Goal: Use online tool/utility: Utilize a website feature to perform a specific function

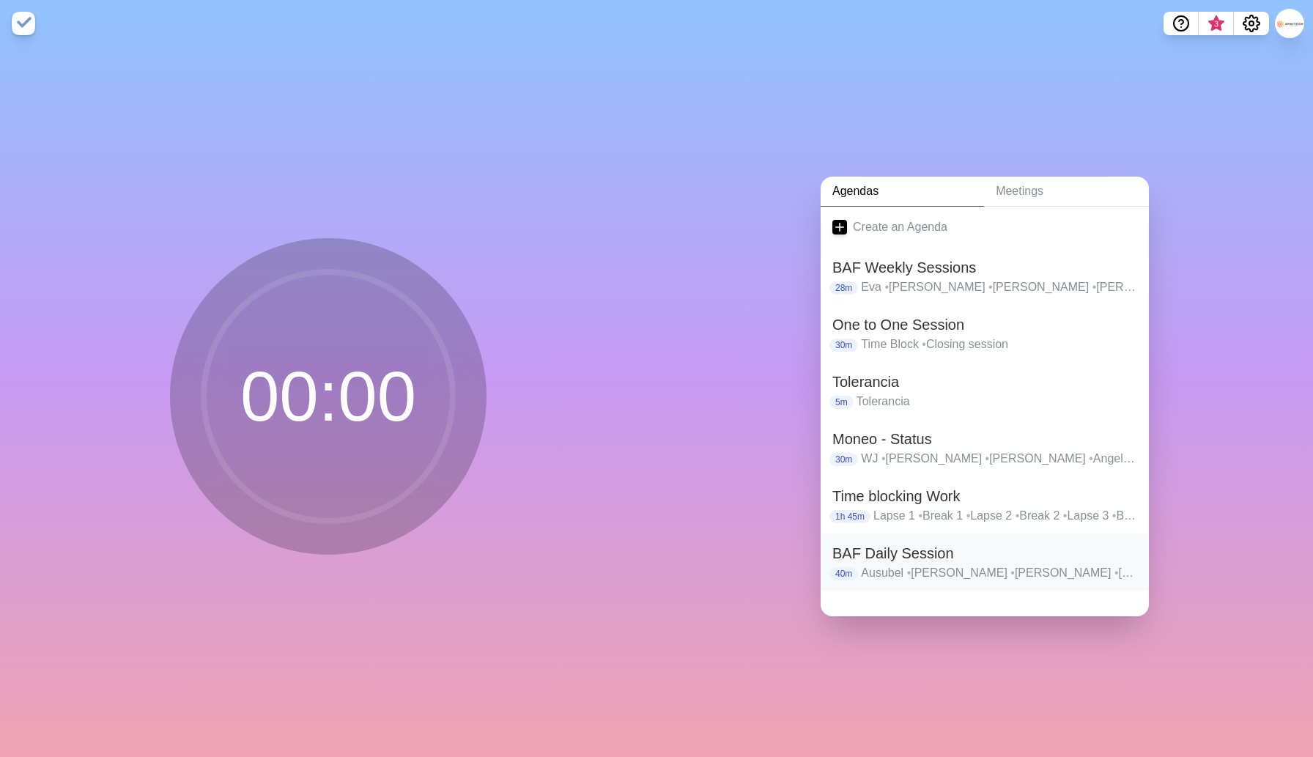
click at [912, 556] on h2 "BAF Daily Session" at bounding box center [985, 553] width 305 height 22
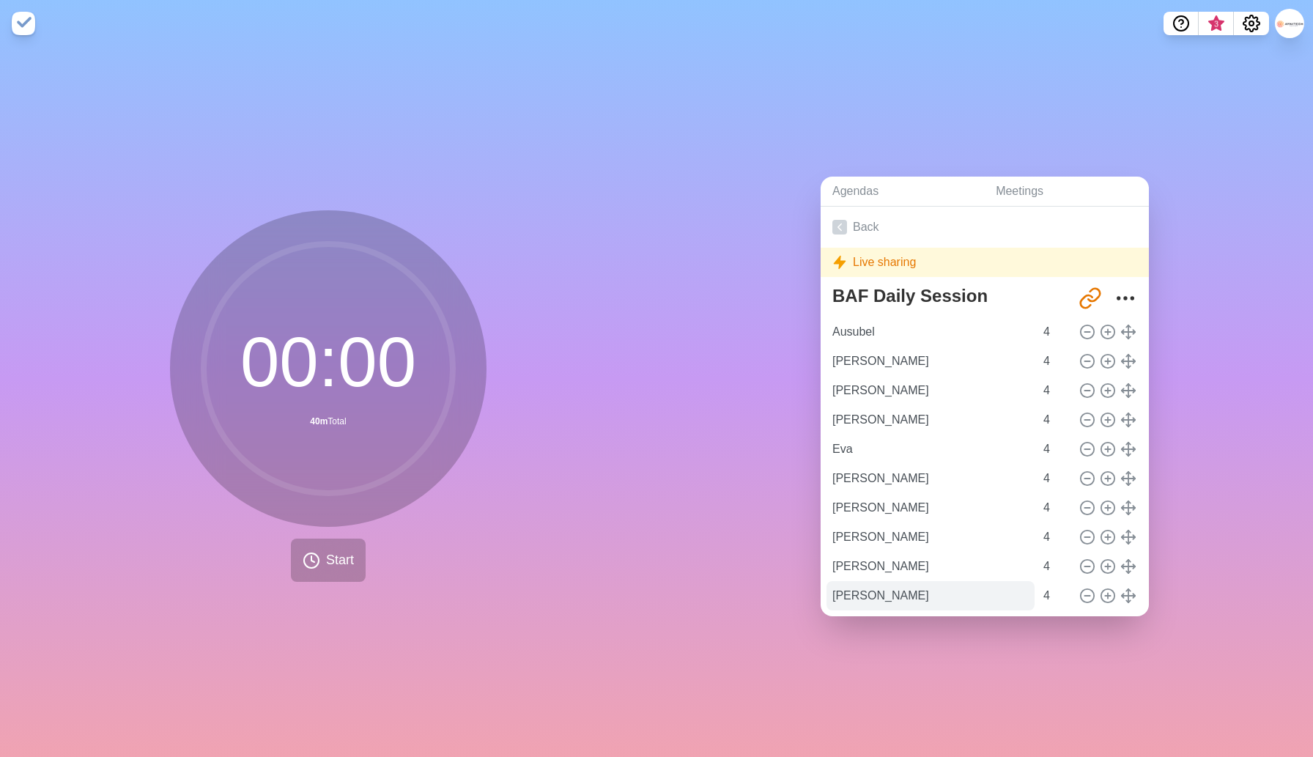
scroll to position [40, 0]
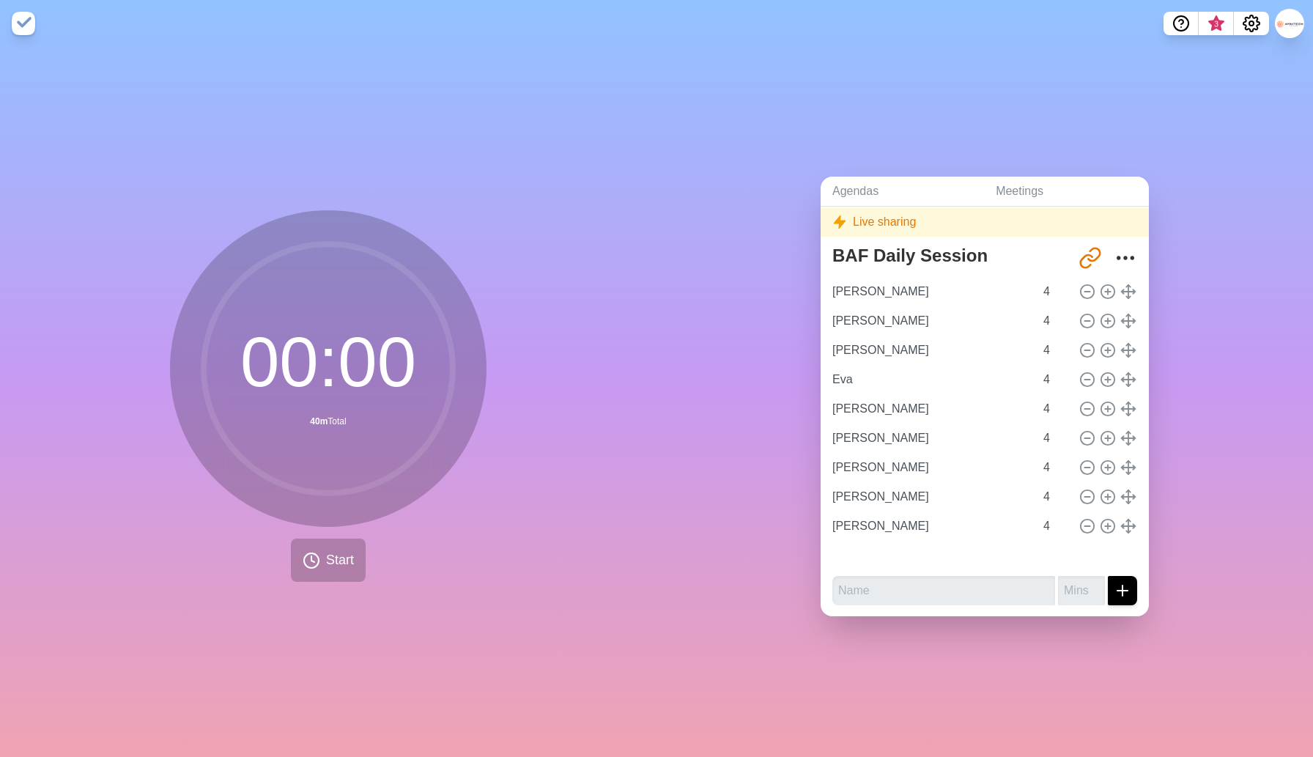
type input "[PERSON_NAME]"
type input "Eva"
type input "[PERSON_NAME]"
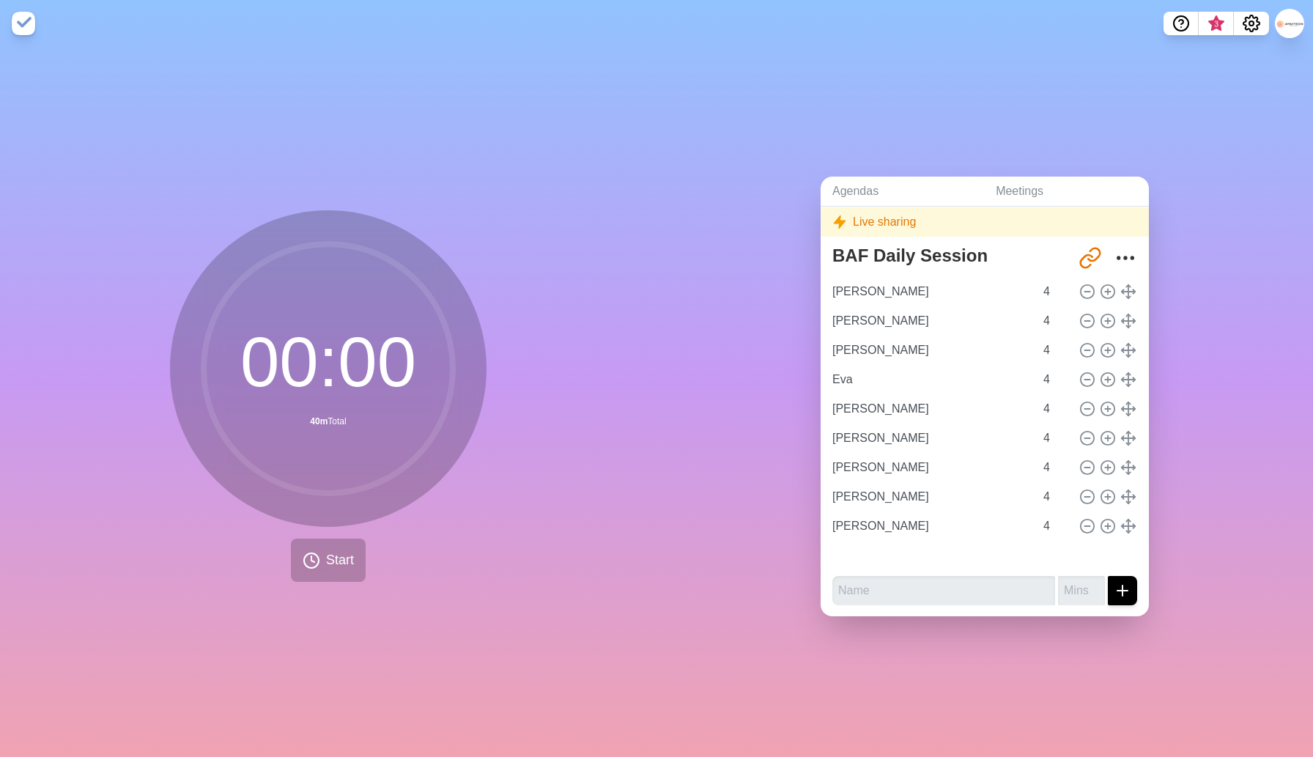
type input "[PERSON_NAME]"
type input "Ausubel"
type input "[PERSON_NAME]"
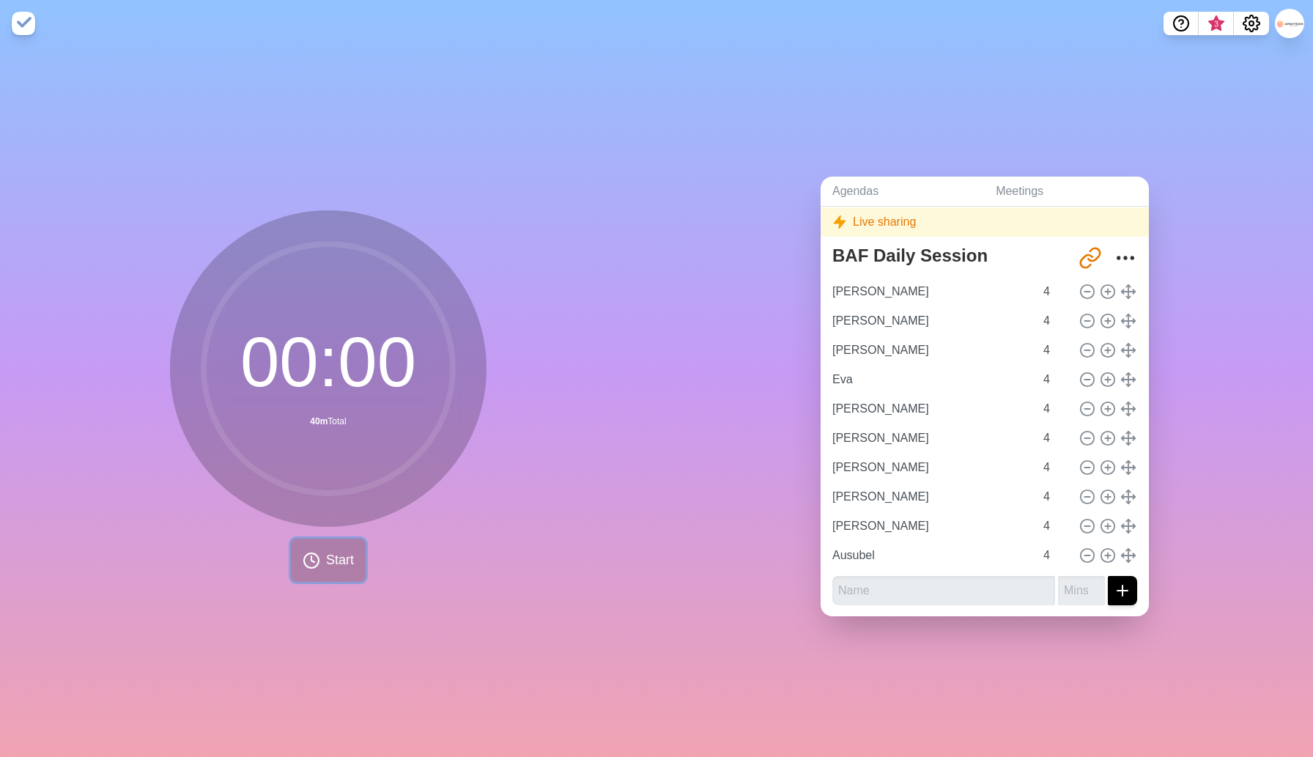
click at [334, 560] on span "Start" at bounding box center [340, 560] width 28 height 20
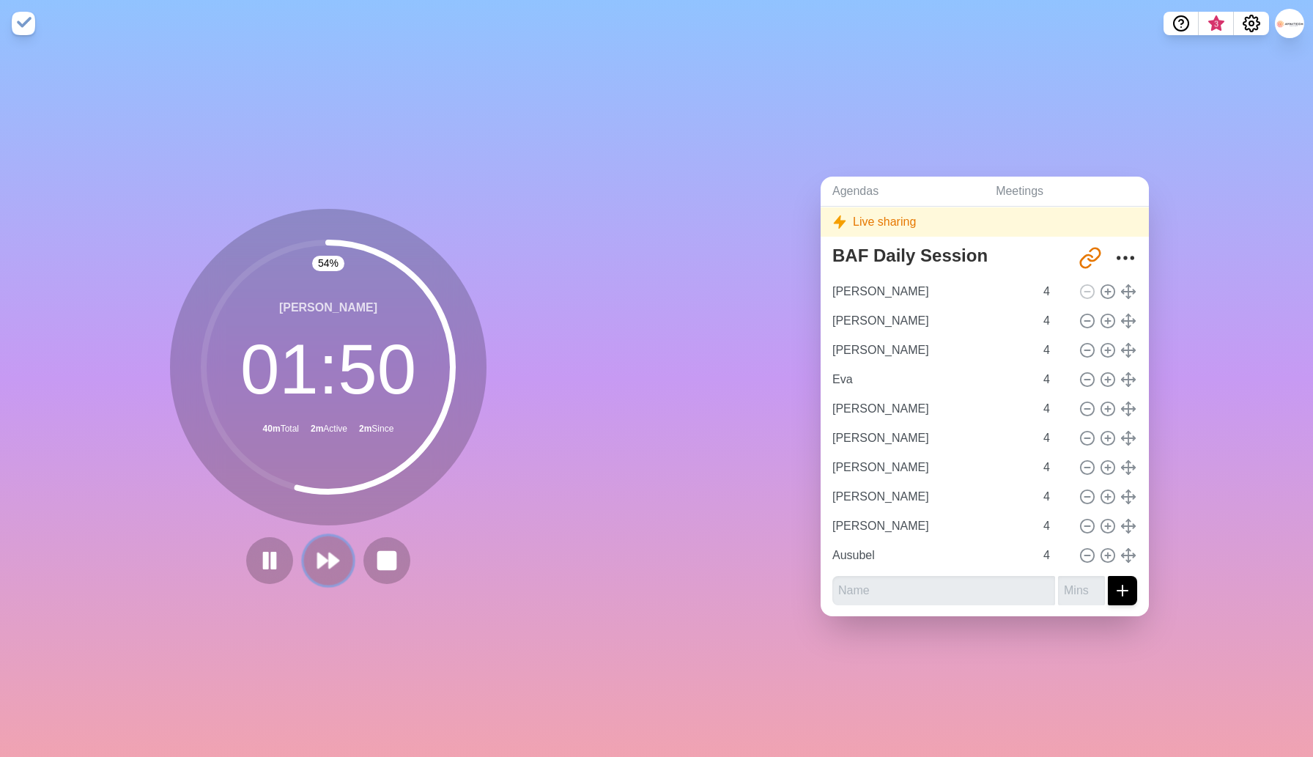
click at [324, 558] on polygon at bounding box center [323, 560] width 10 height 15
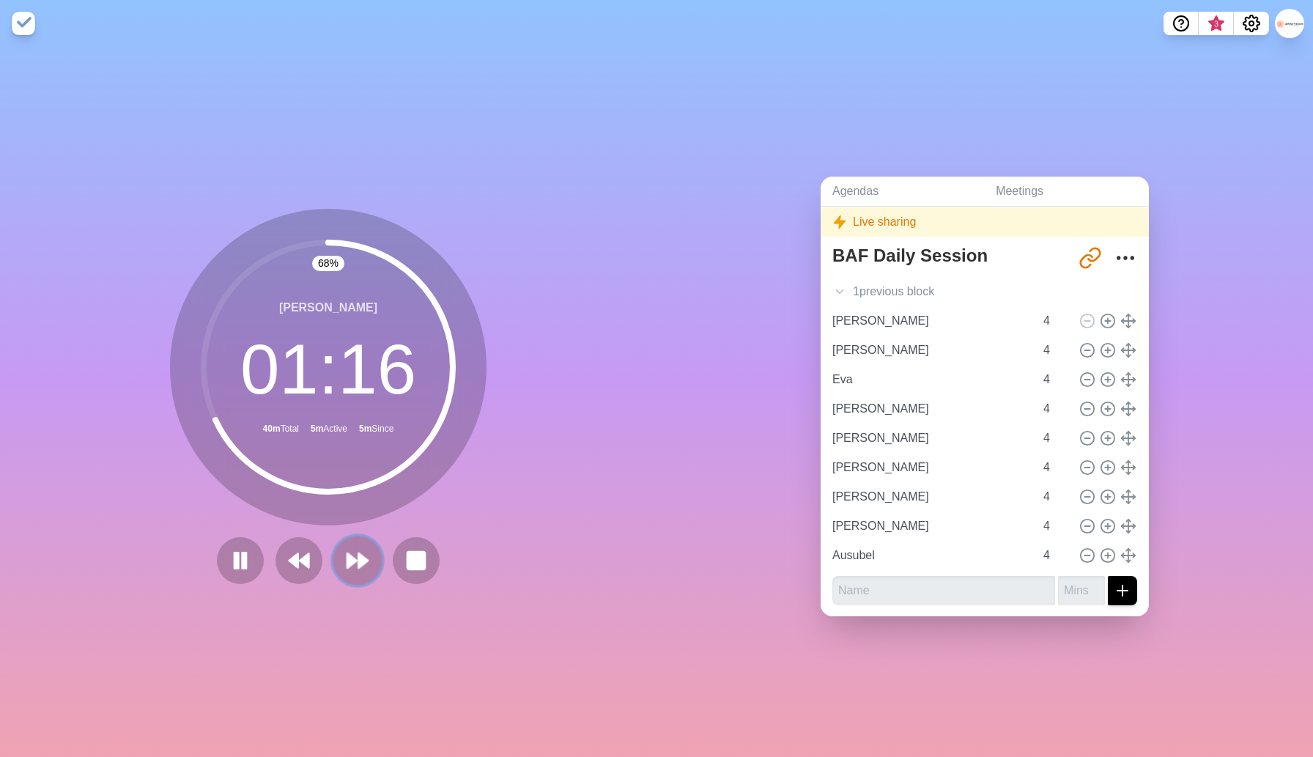
click at [360, 583] on button at bounding box center [357, 560] width 49 height 49
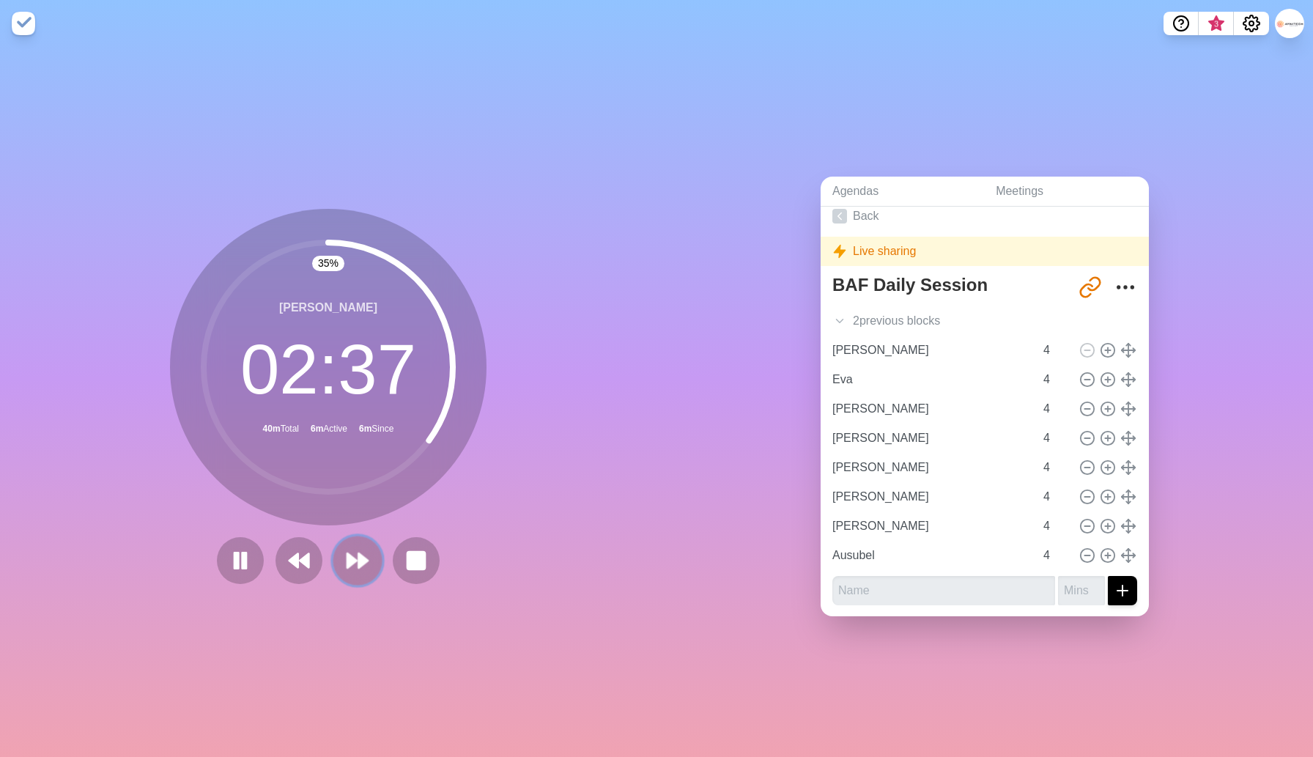
click at [358, 563] on polygon at bounding box center [363, 560] width 10 height 15
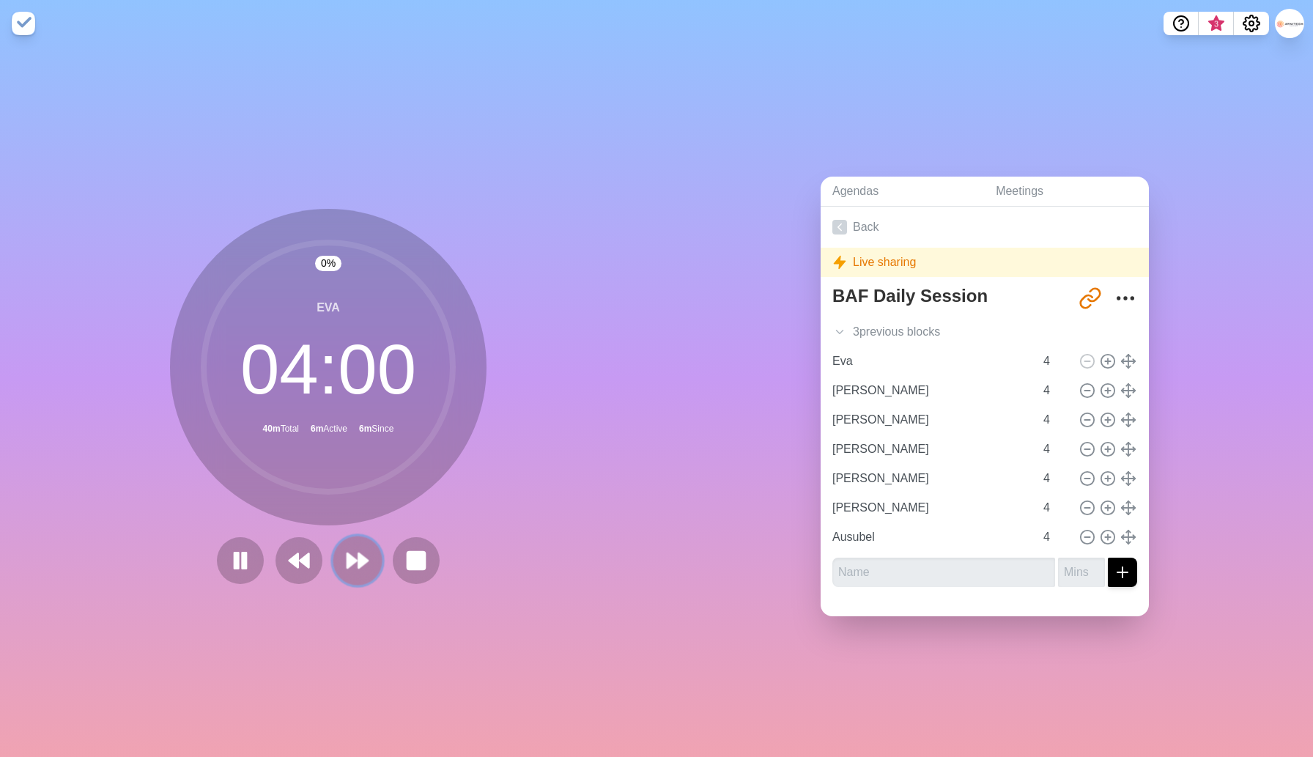
scroll to position [0, 0]
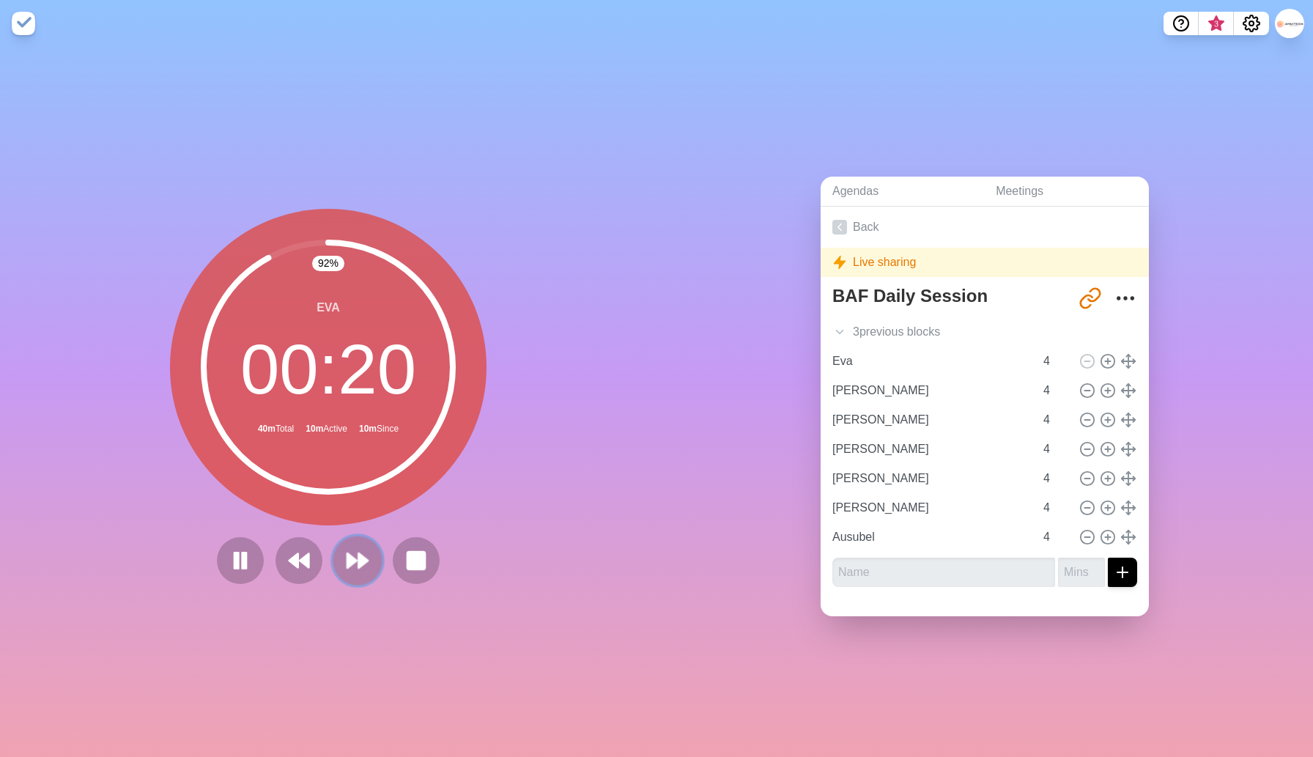
click at [362, 557] on polygon at bounding box center [363, 560] width 10 height 15
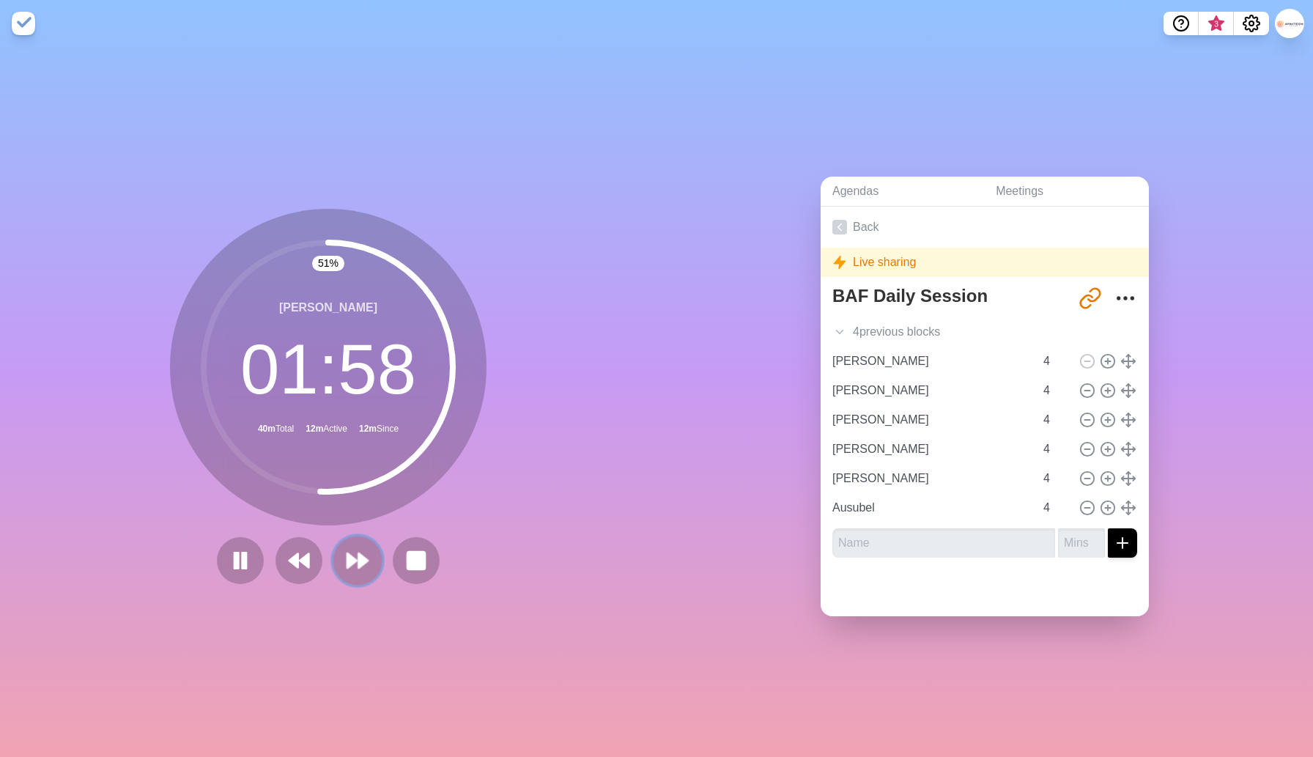
click at [363, 561] on polygon at bounding box center [363, 560] width 10 height 15
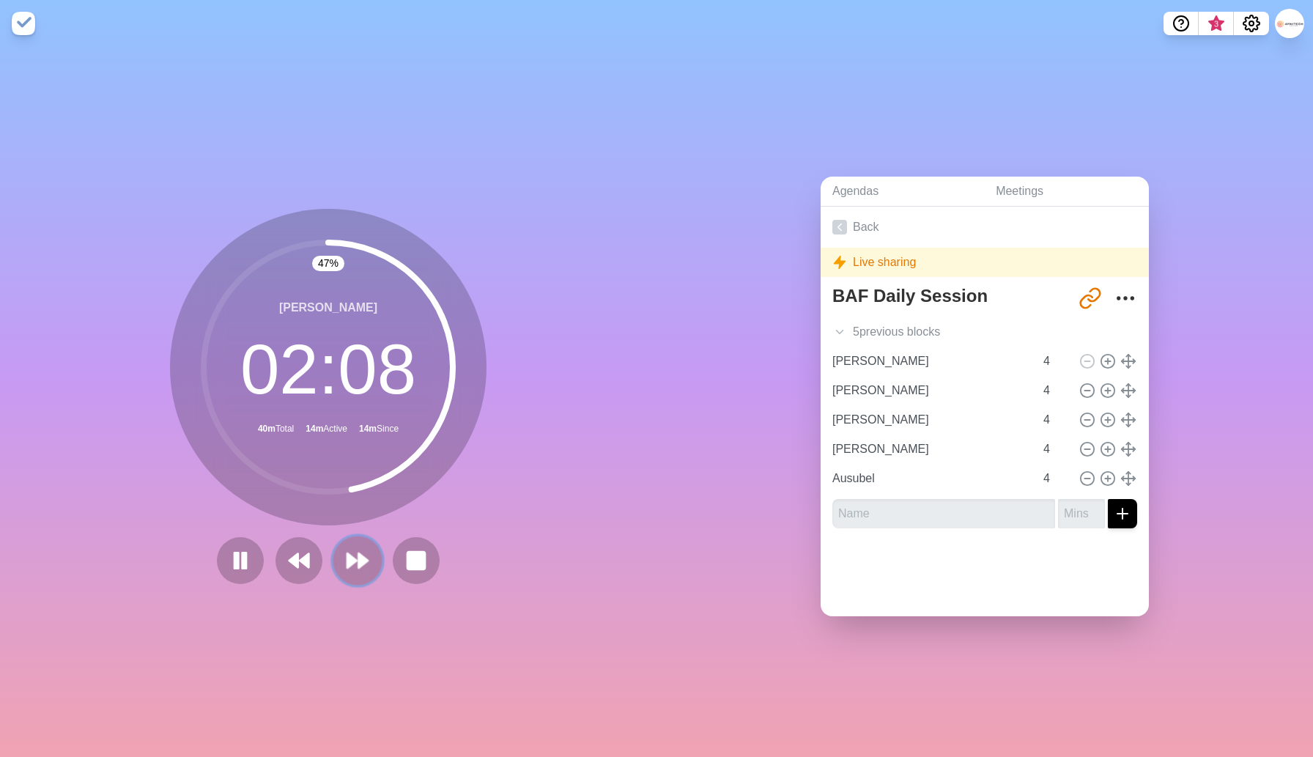
click at [364, 567] on icon at bounding box center [357, 560] width 25 height 25
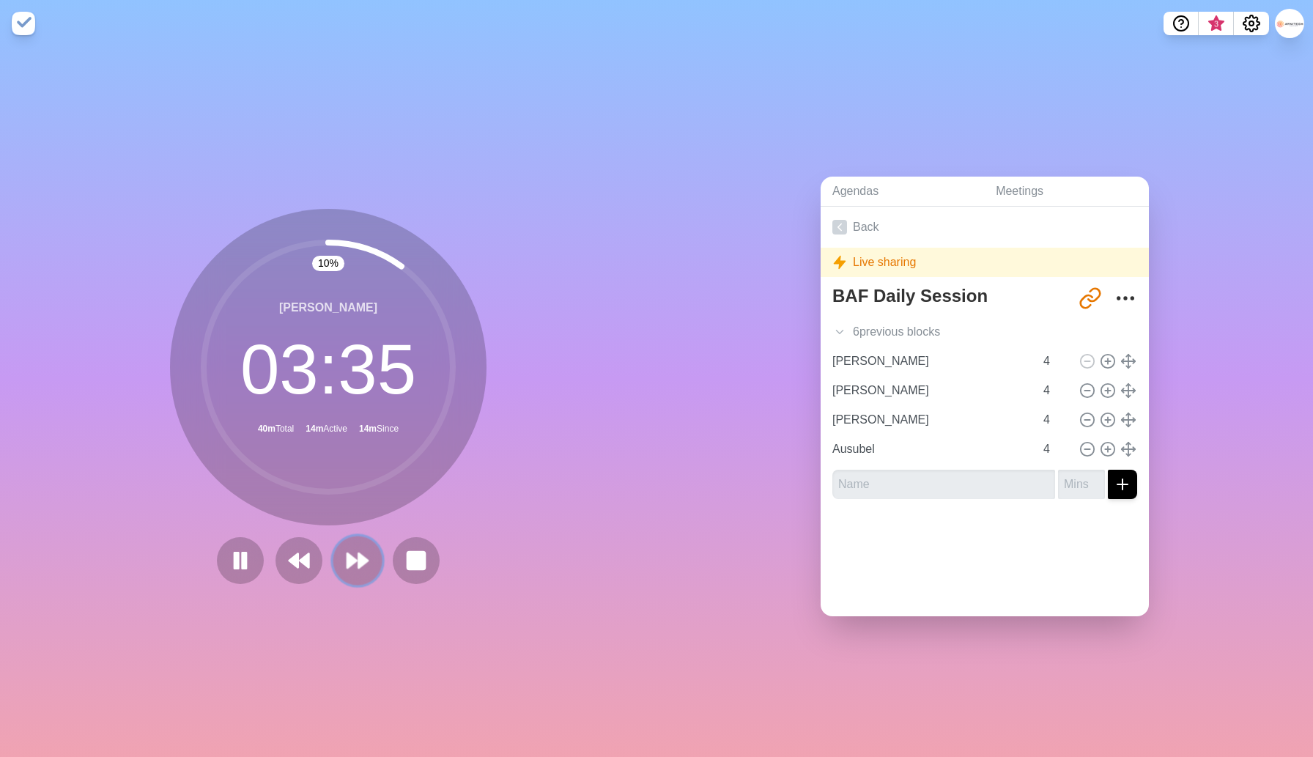
click at [366, 550] on icon at bounding box center [357, 560] width 25 height 25
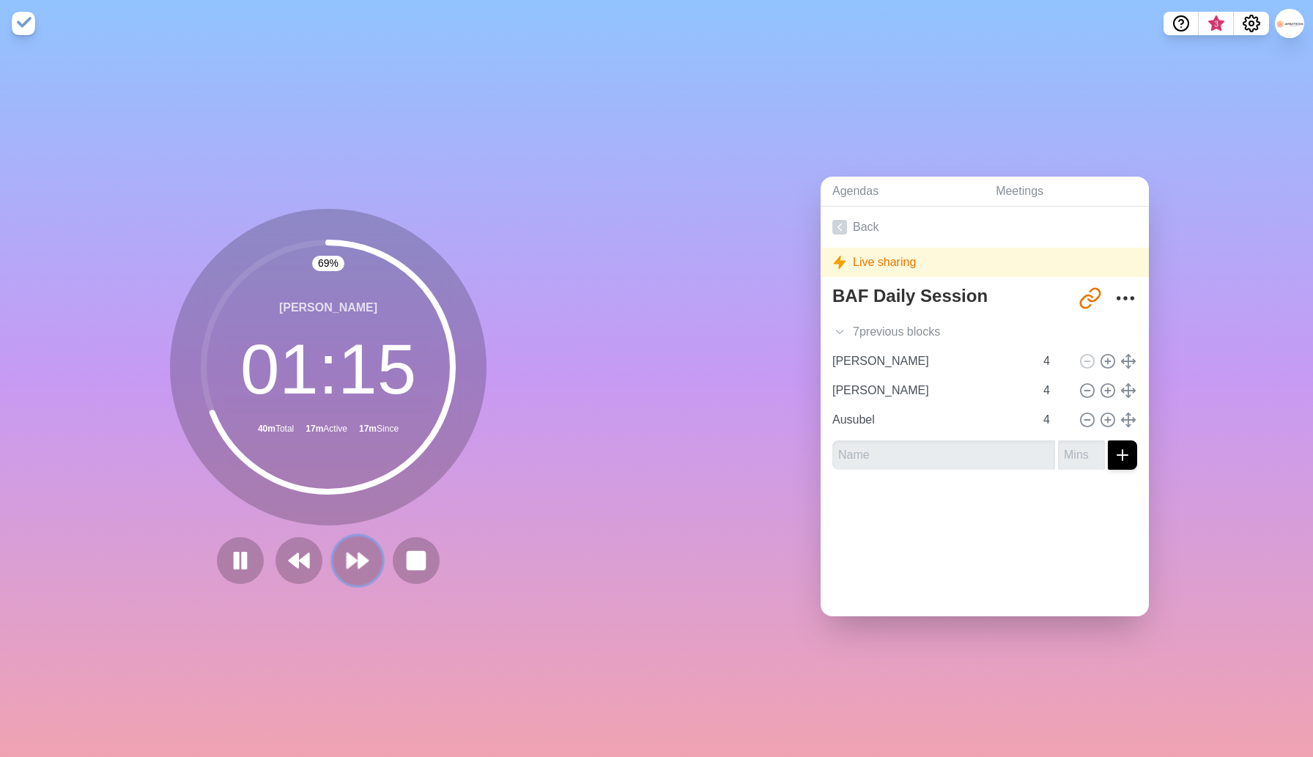
click at [356, 556] on icon at bounding box center [357, 560] width 25 height 25
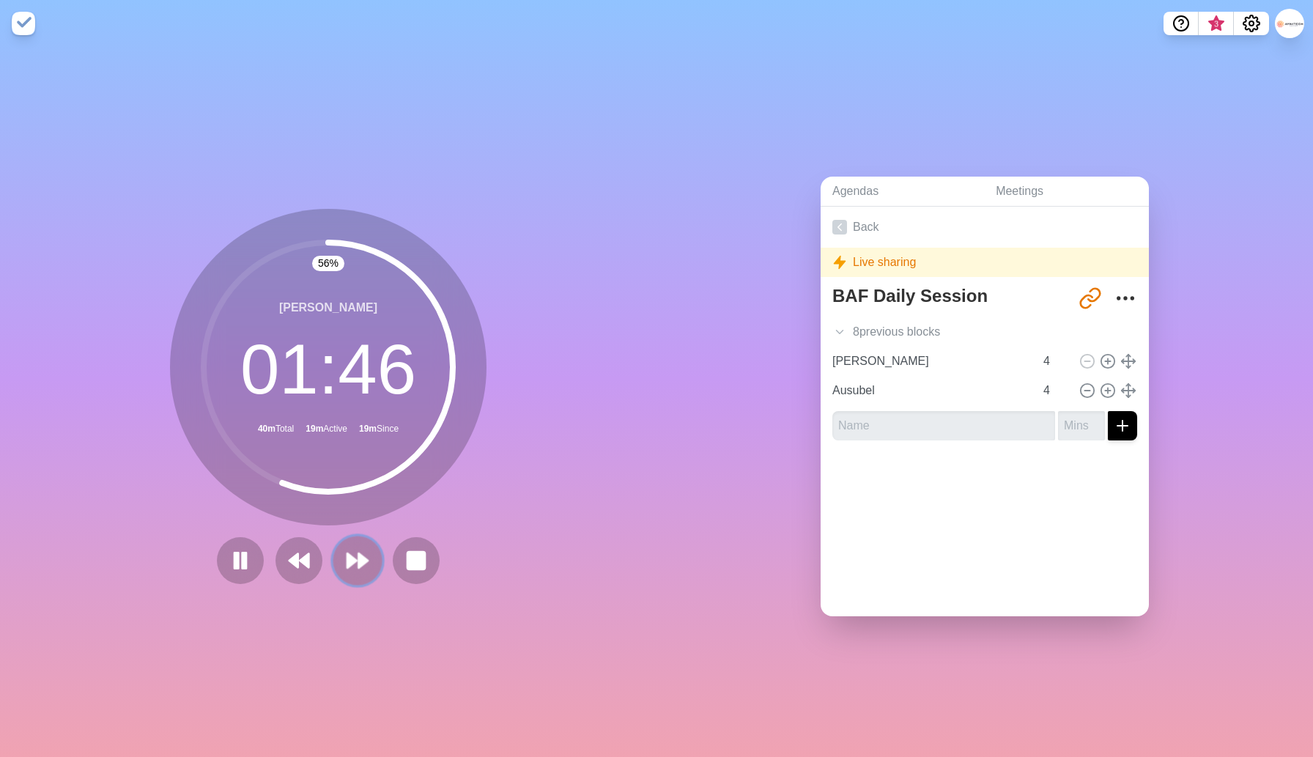
click at [356, 568] on icon at bounding box center [357, 560] width 25 height 25
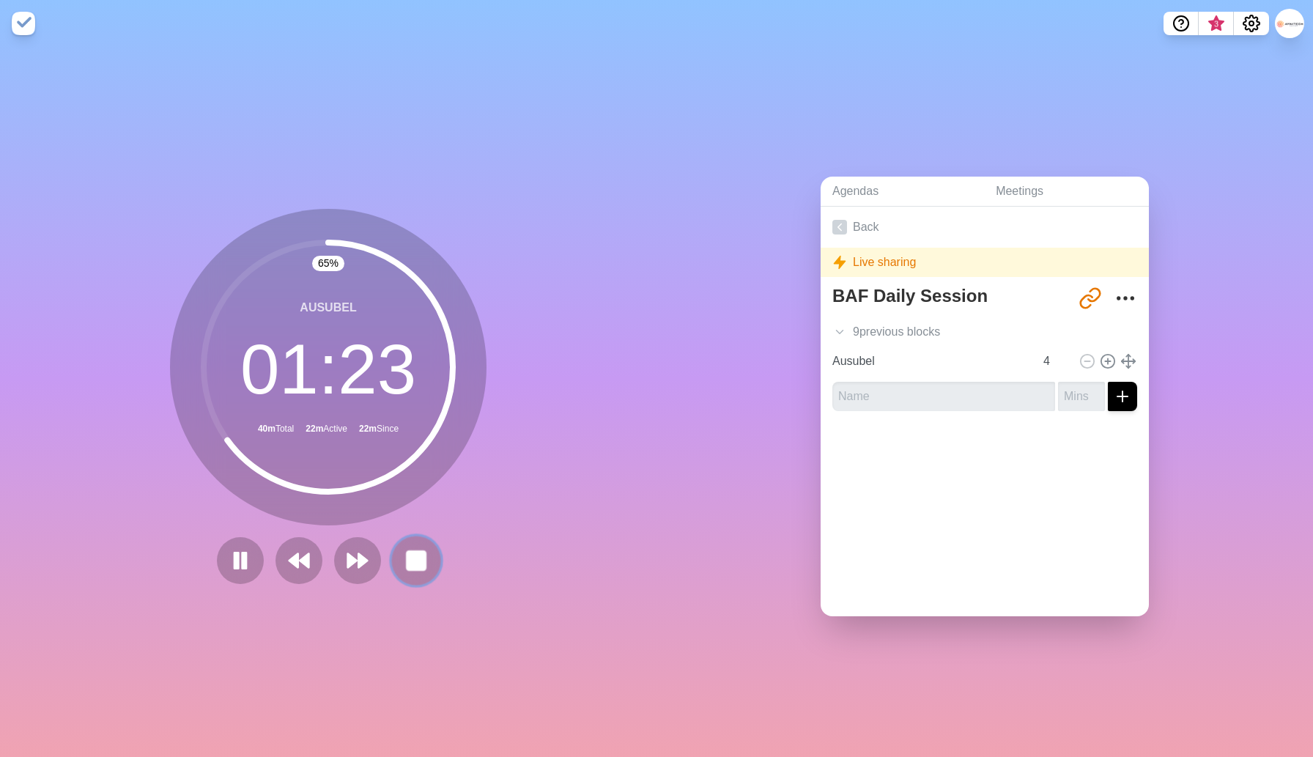
click at [413, 564] on rect at bounding box center [416, 560] width 18 height 18
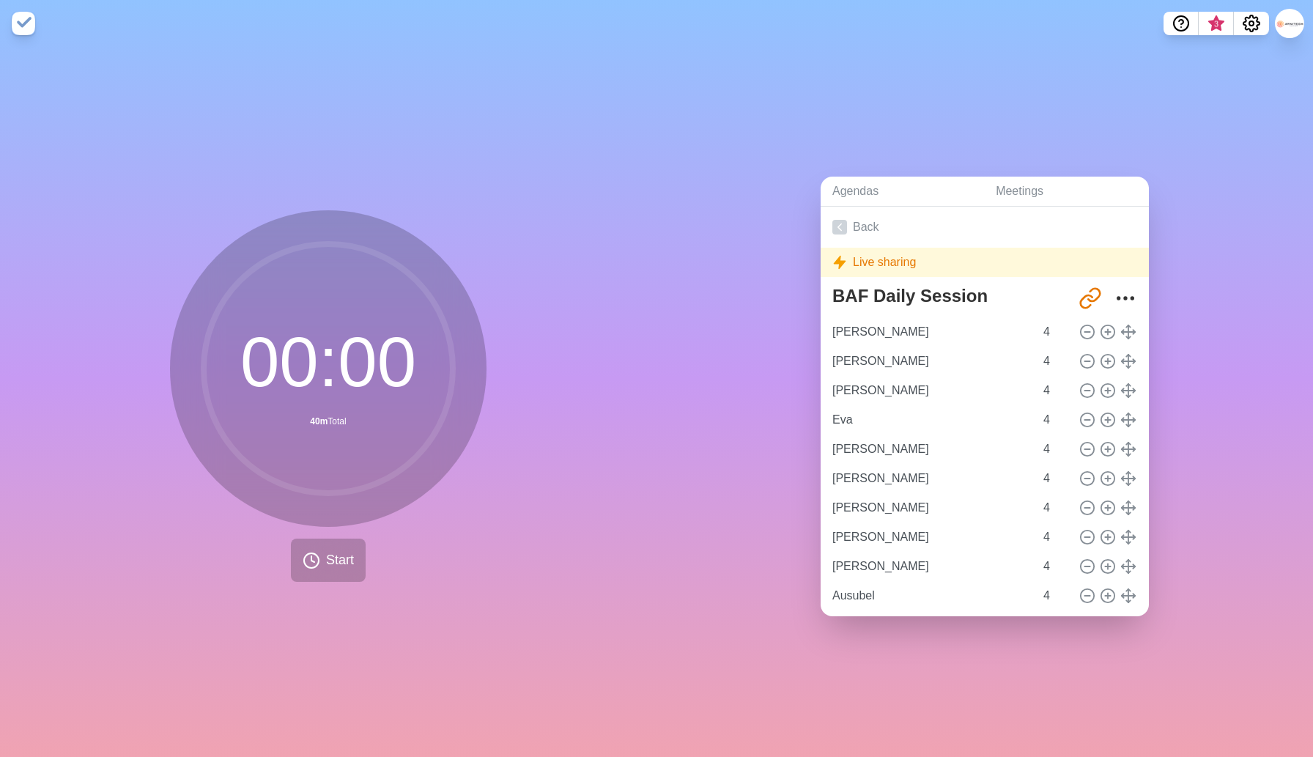
click at [593, 30] on nav "3" at bounding box center [656, 23] width 1313 height 47
